Goal: Transaction & Acquisition: Subscribe to service/newsletter

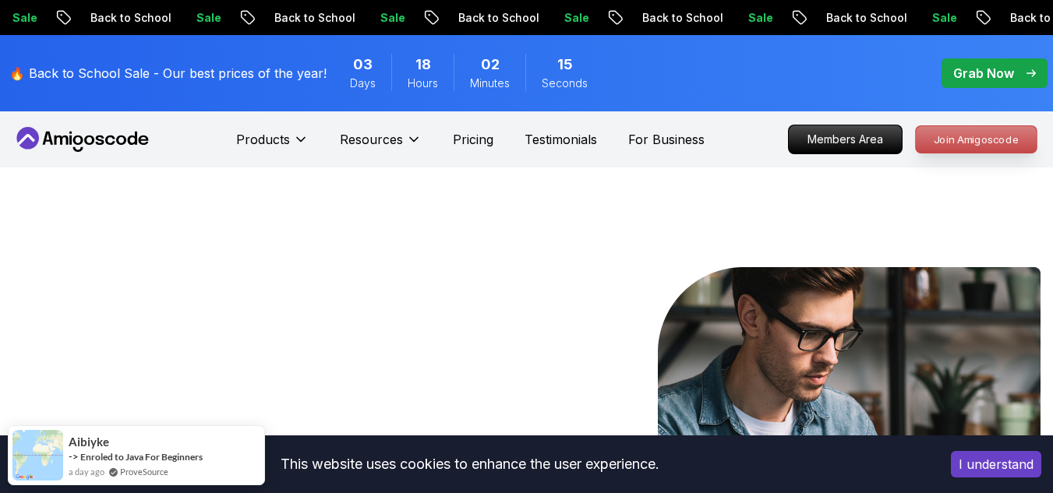
click at [1001, 147] on p "Join Amigoscode" at bounding box center [976, 139] width 121 height 26
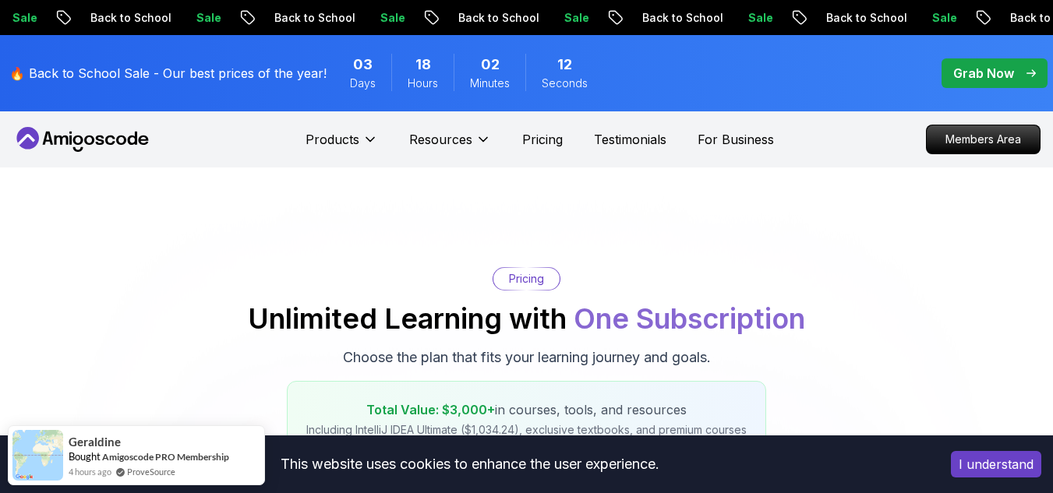
click at [1026, 464] on button "I understand" at bounding box center [996, 464] width 90 height 26
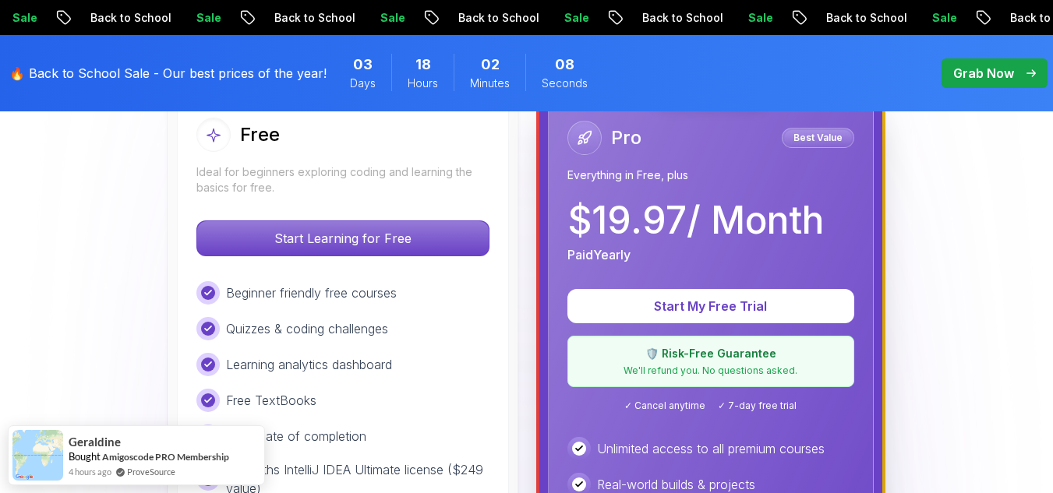
scroll to position [493, 0]
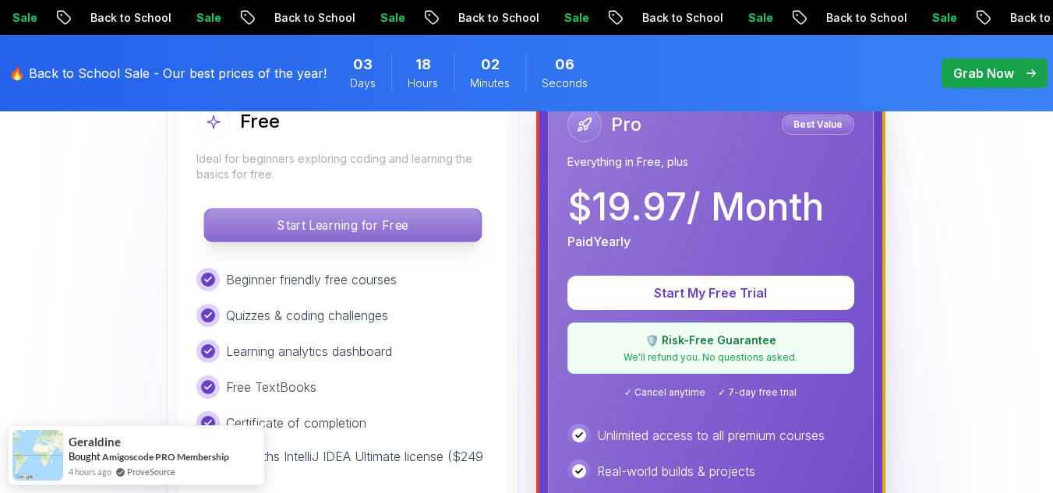
click at [422, 221] on p "Start Learning for Free" at bounding box center [342, 225] width 277 height 33
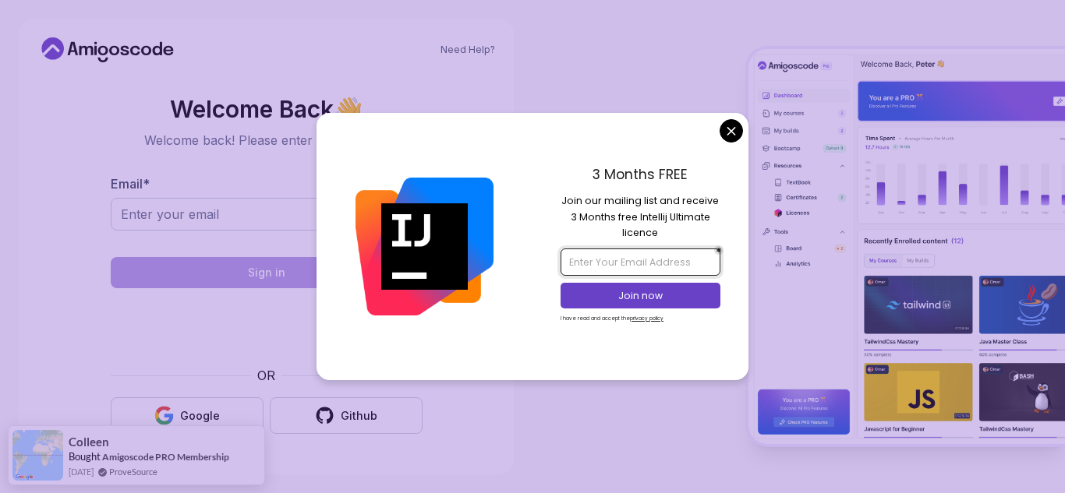
click at [683, 264] on input "email" at bounding box center [639, 262] width 159 height 26
click at [729, 140] on body "Need Help? Welcome Back 👋 Welcome back! Please enter your details. Email * Sign…" at bounding box center [532, 246] width 1065 height 493
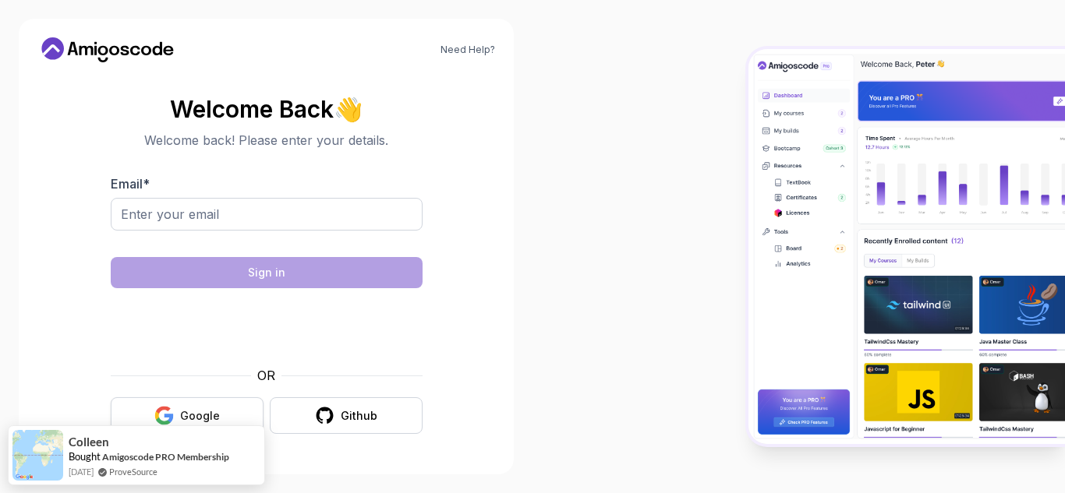
click at [223, 403] on button "Google" at bounding box center [187, 415] width 153 height 37
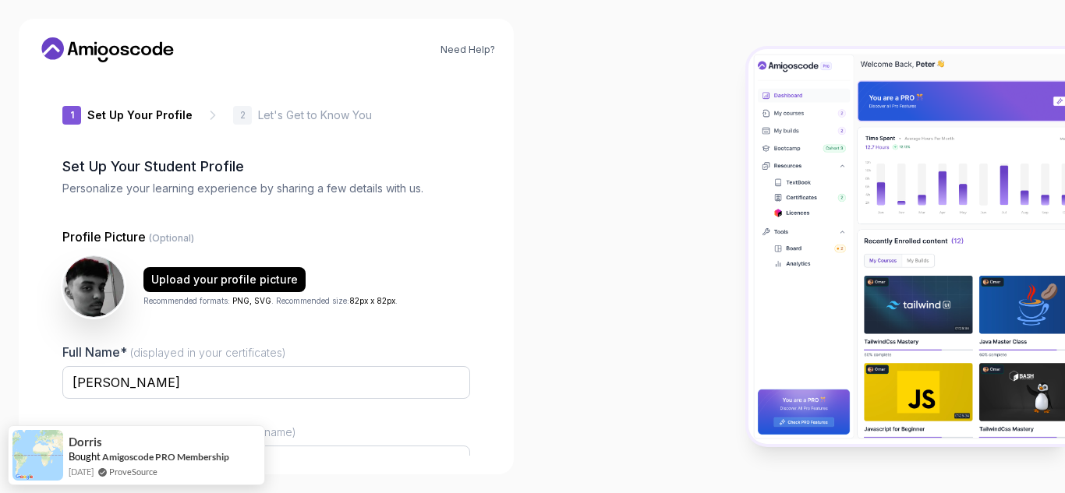
type input "vivideaglec75e7"
